Goal: Task Accomplishment & Management: Manage account settings

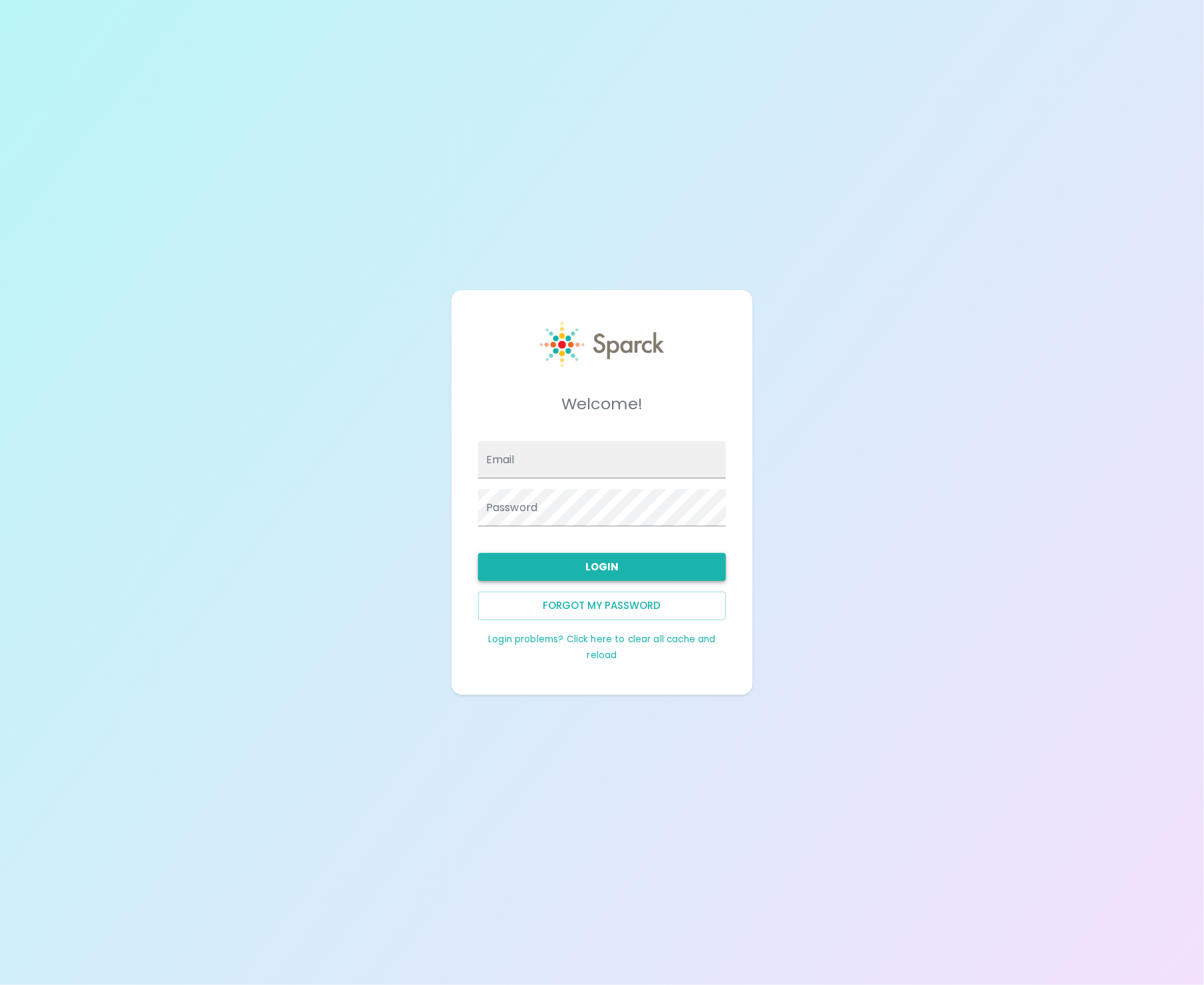
type input "admin@sparckco.com"
click at [597, 575] on button "Login" at bounding box center [602, 567] width 247 height 28
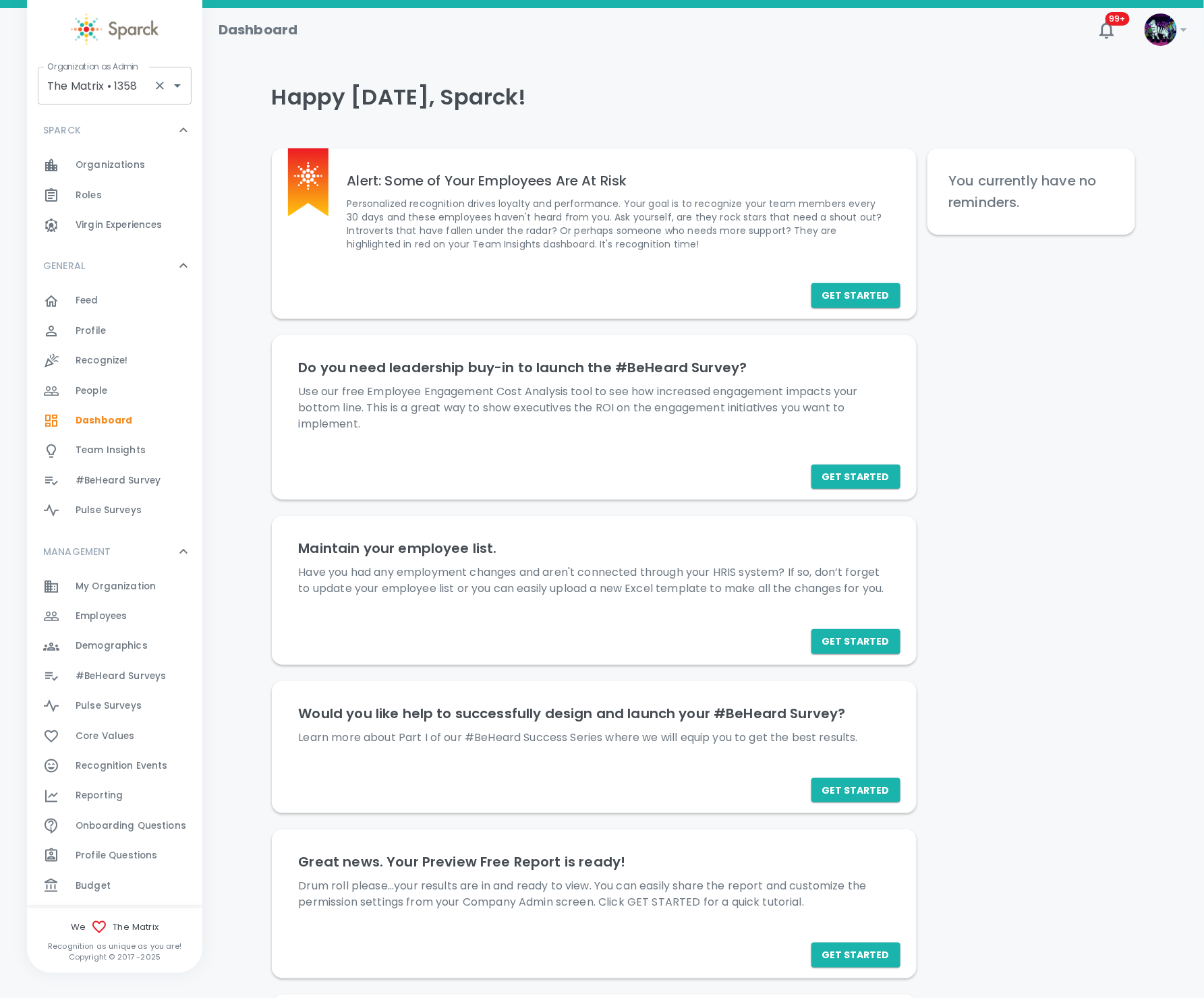
click at [112, 88] on input "The Matrix • 1358" at bounding box center [96, 85] width 104 height 26
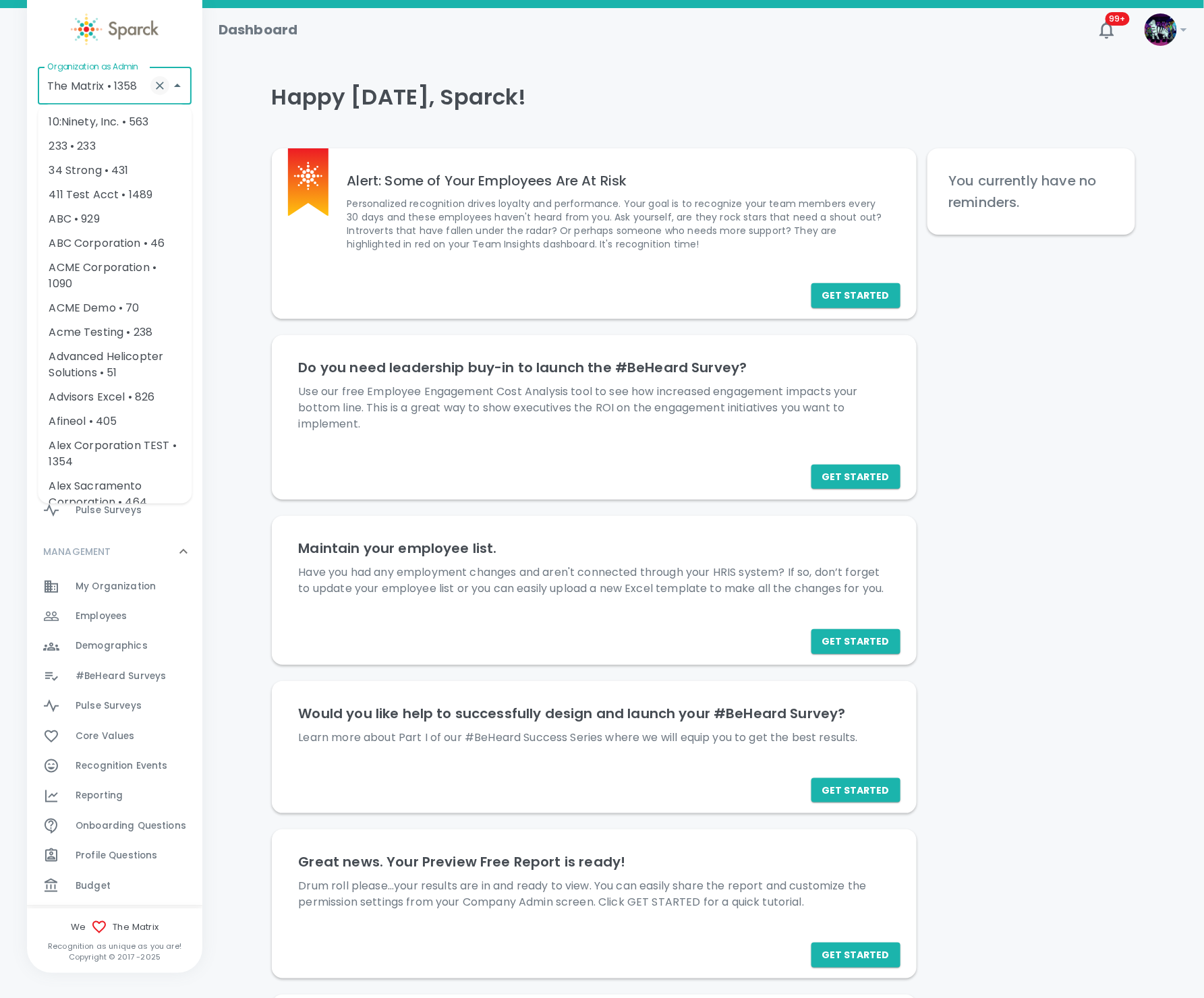
click at [157, 79] on icon "Clear" at bounding box center [160, 85] width 13 height 13
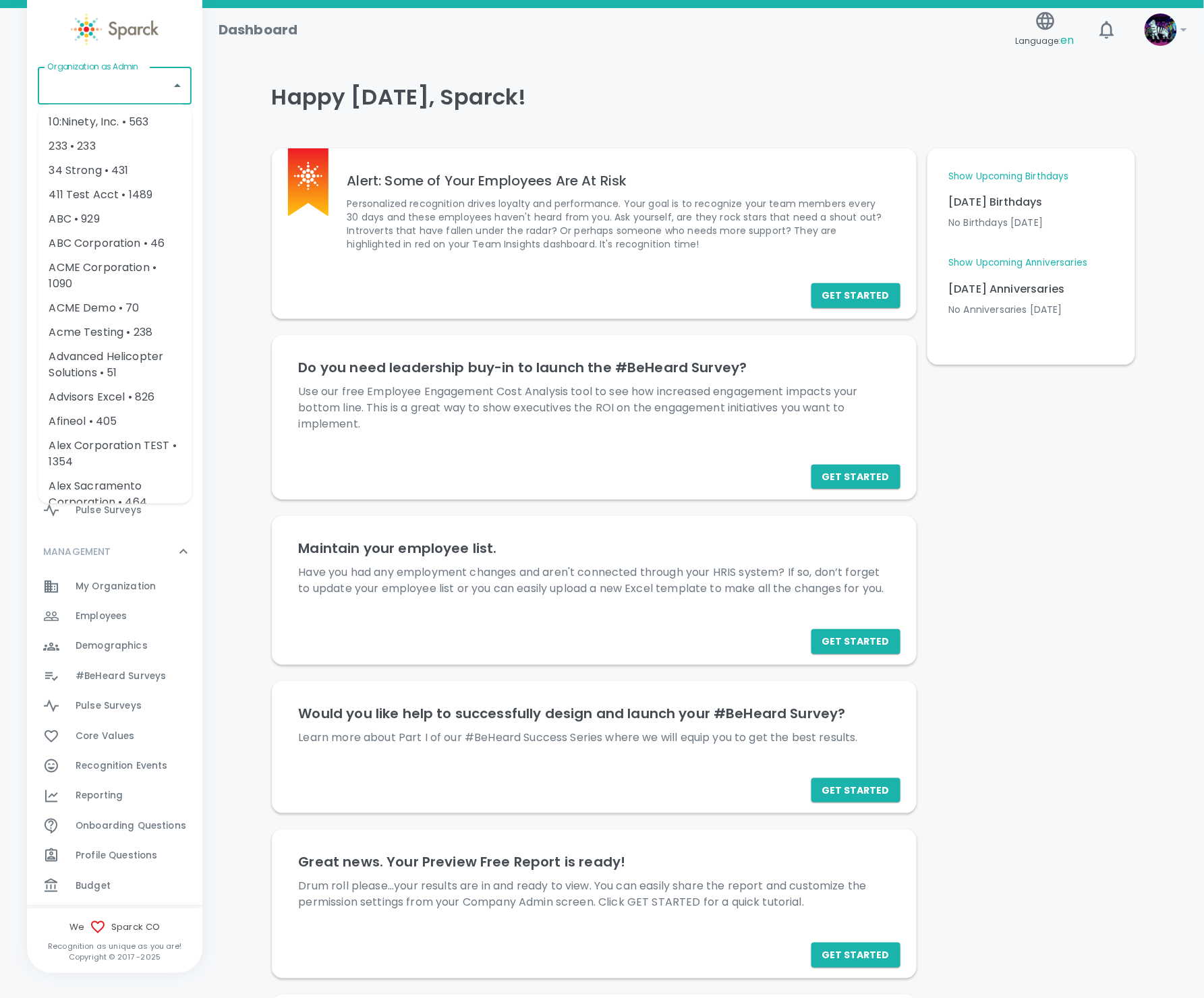
click at [144, 84] on input "Organization as Admin" at bounding box center [104, 85] width 122 height 26
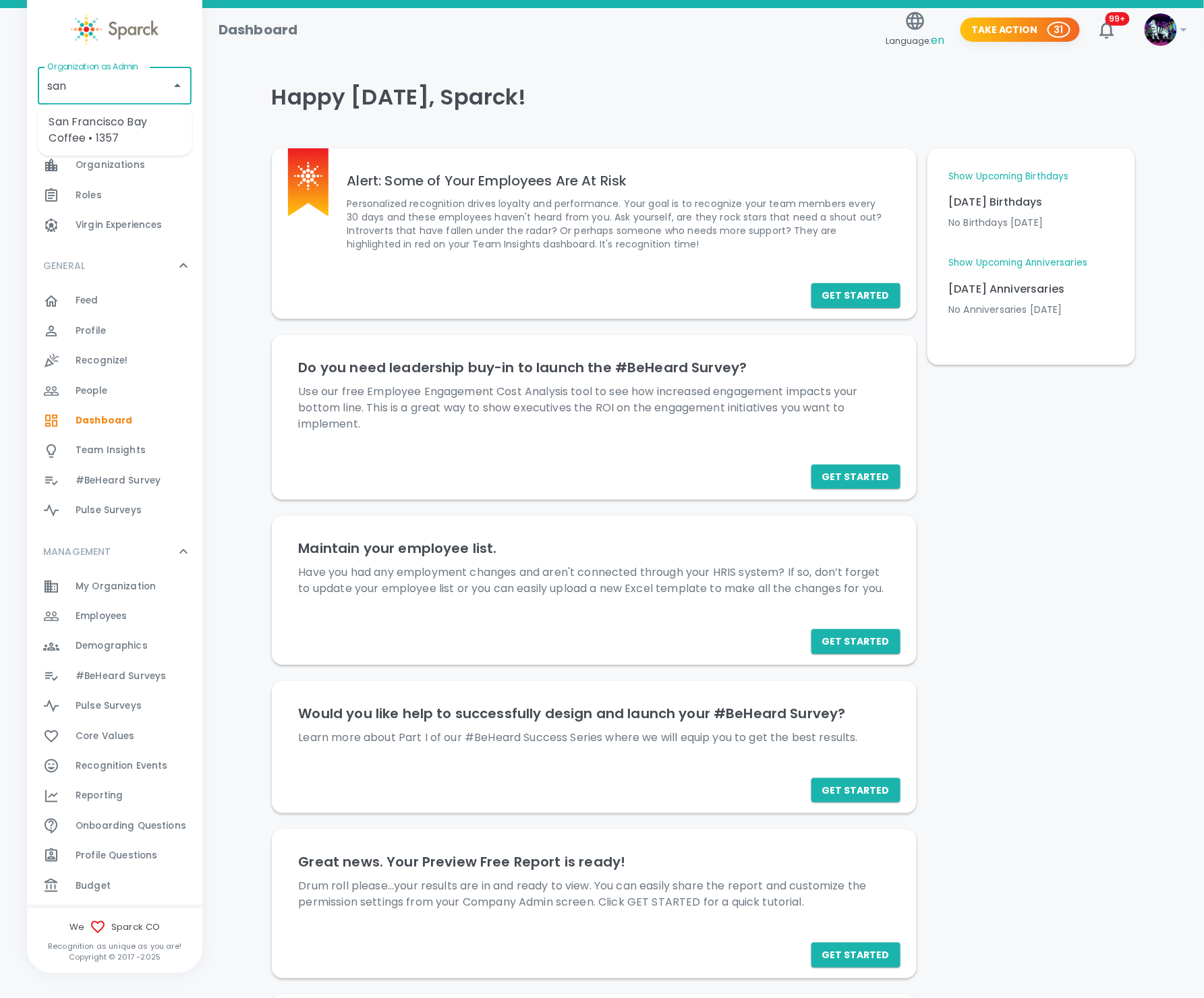
click at [120, 129] on li "San Francisco Bay Coffee • 1357" at bounding box center [115, 130] width 154 height 41
type input "San Francisco Bay Coffee • 1357"
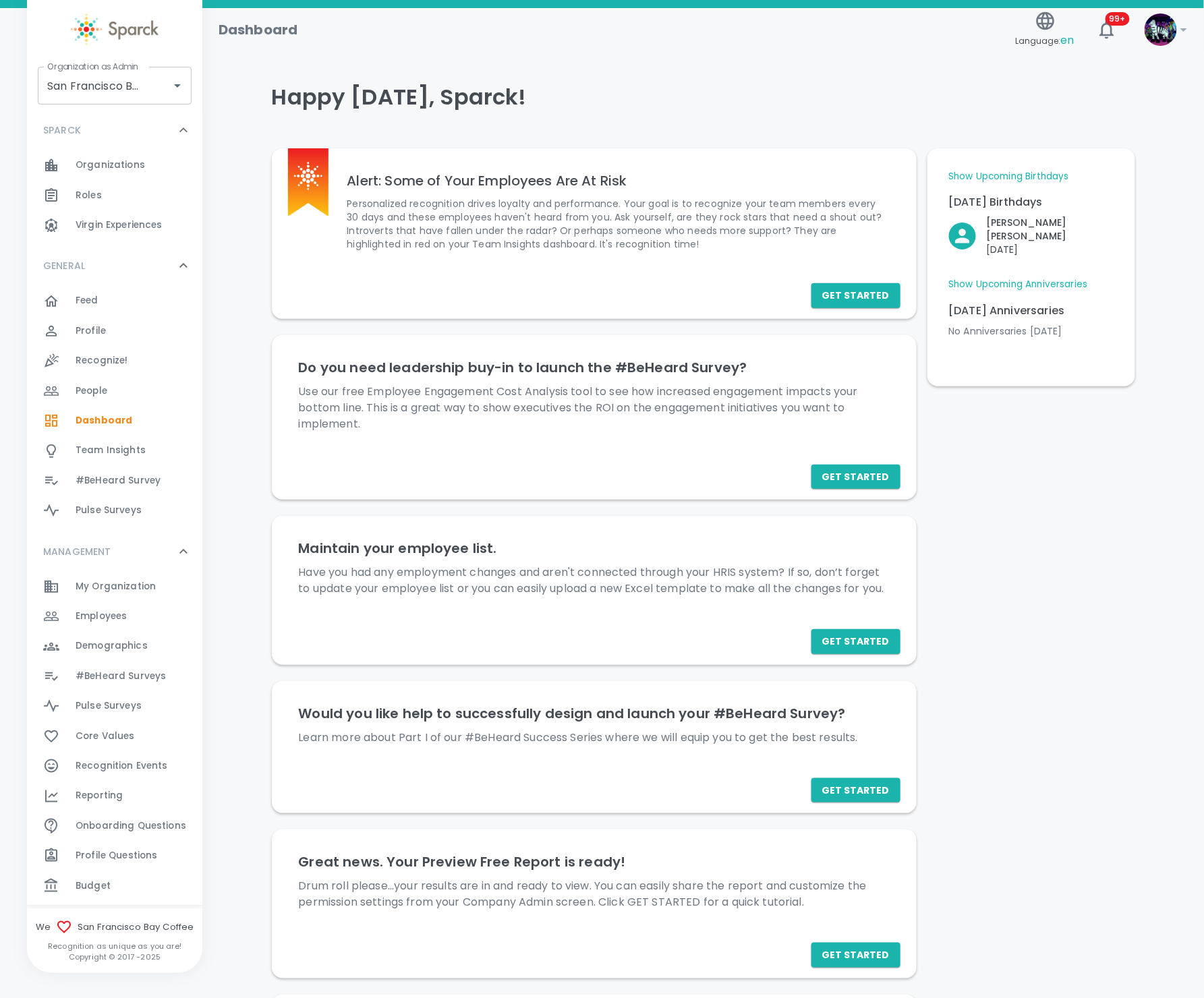
click at [108, 609] on span "Employees" at bounding box center [101, 616] width 51 height 13
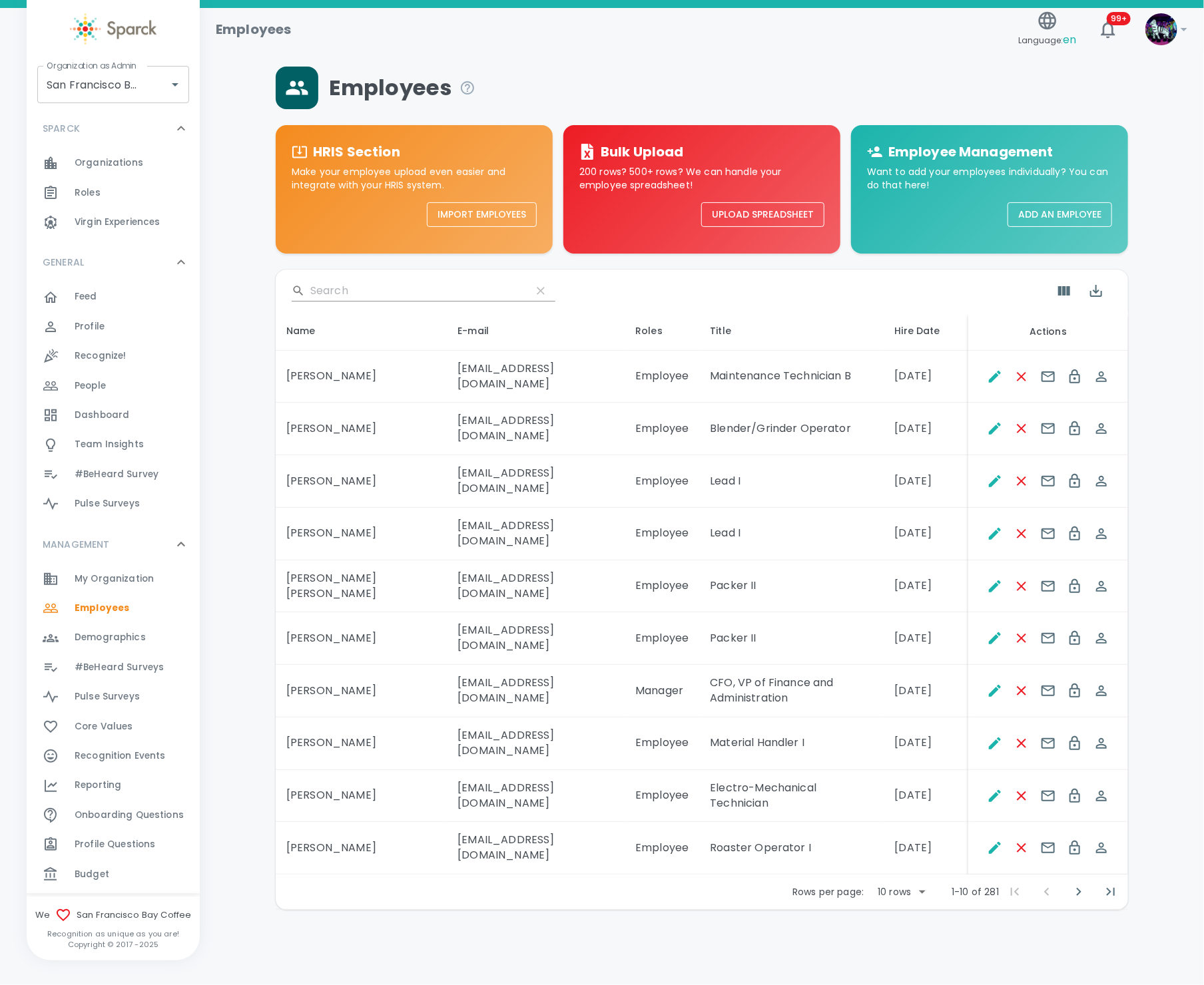
click at [343, 293] on input "Search" at bounding box center [415, 291] width 211 height 21
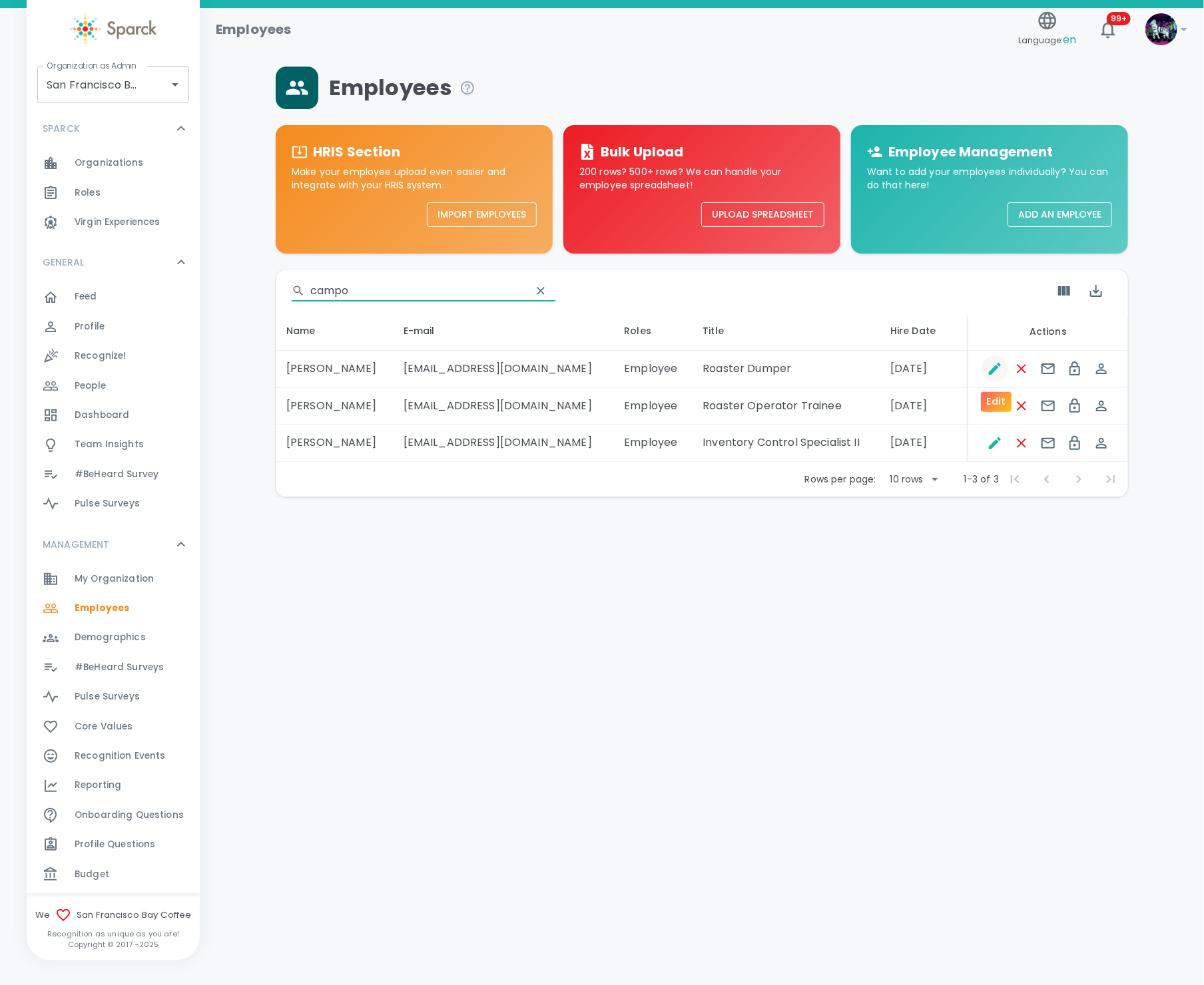
type input "campo"
click at [993, 370] on icon "Edit" at bounding box center [994, 369] width 12 height 12
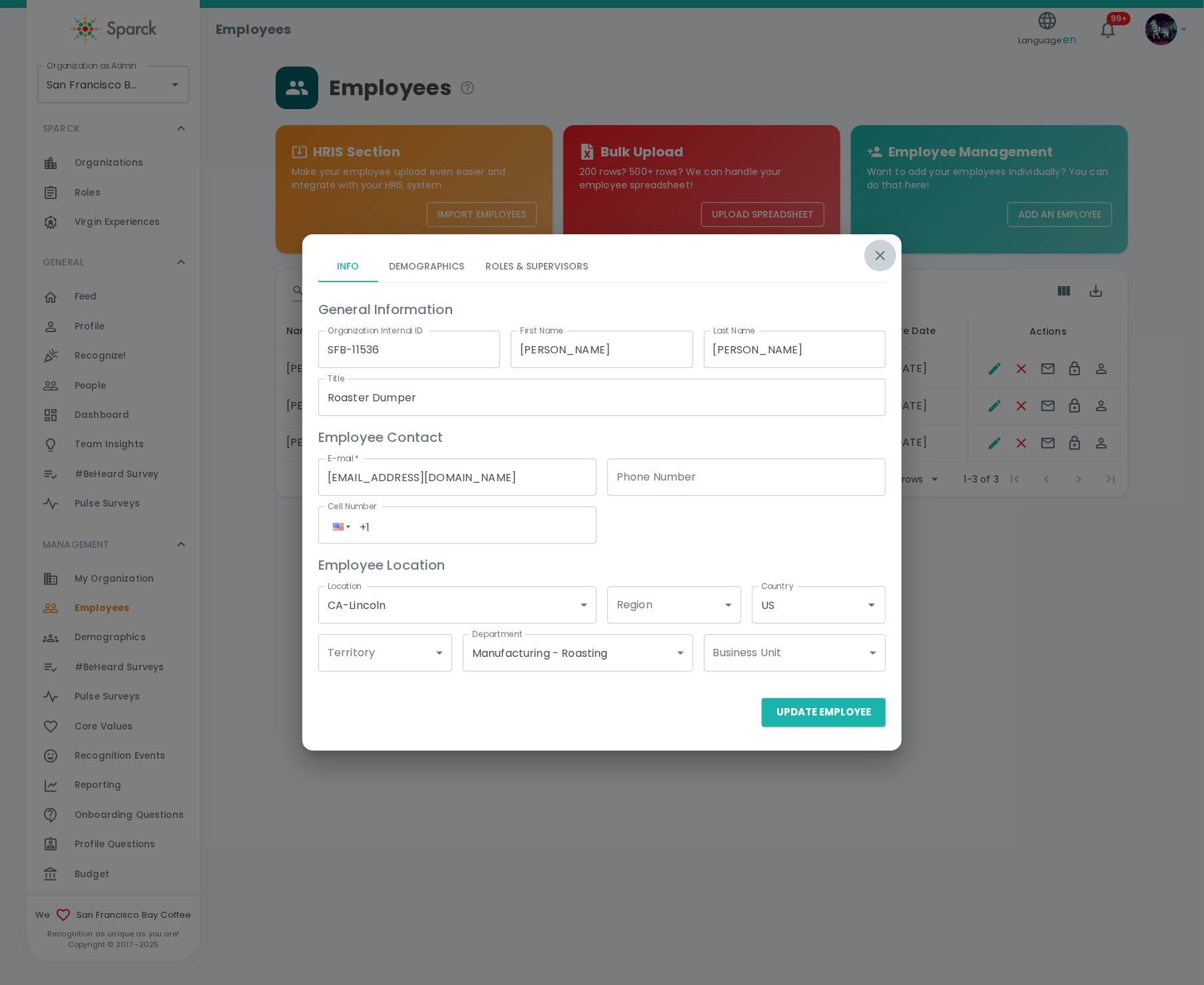
click at [884, 254] on icon "button" at bounding box center [880, 255] width 16 height 16
